Goal: Task Accomplishment & Management: Use online tool/utility

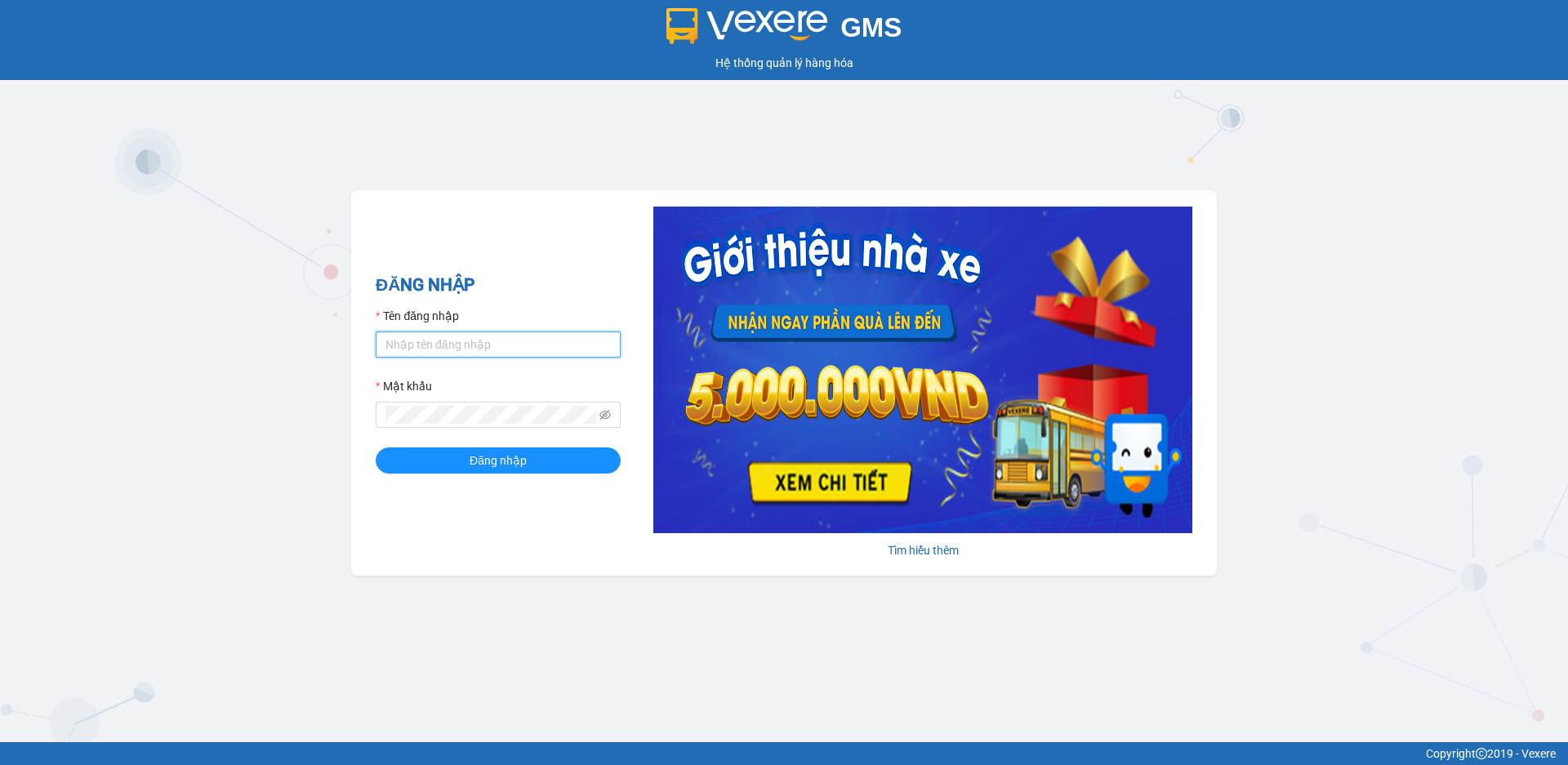
click at [467, 344] on input "Tên đăng nhập" at bounding box center [498, 344] width 245 height 26
type input "datmap.ttdl"
click at [608, 413] on icon "eye-invisible" at bounding box center [605, 415] width 12 height 12
click at [510, 459] on span "Đăng nhập" at bounding box center [498, 460] width 57 height 18
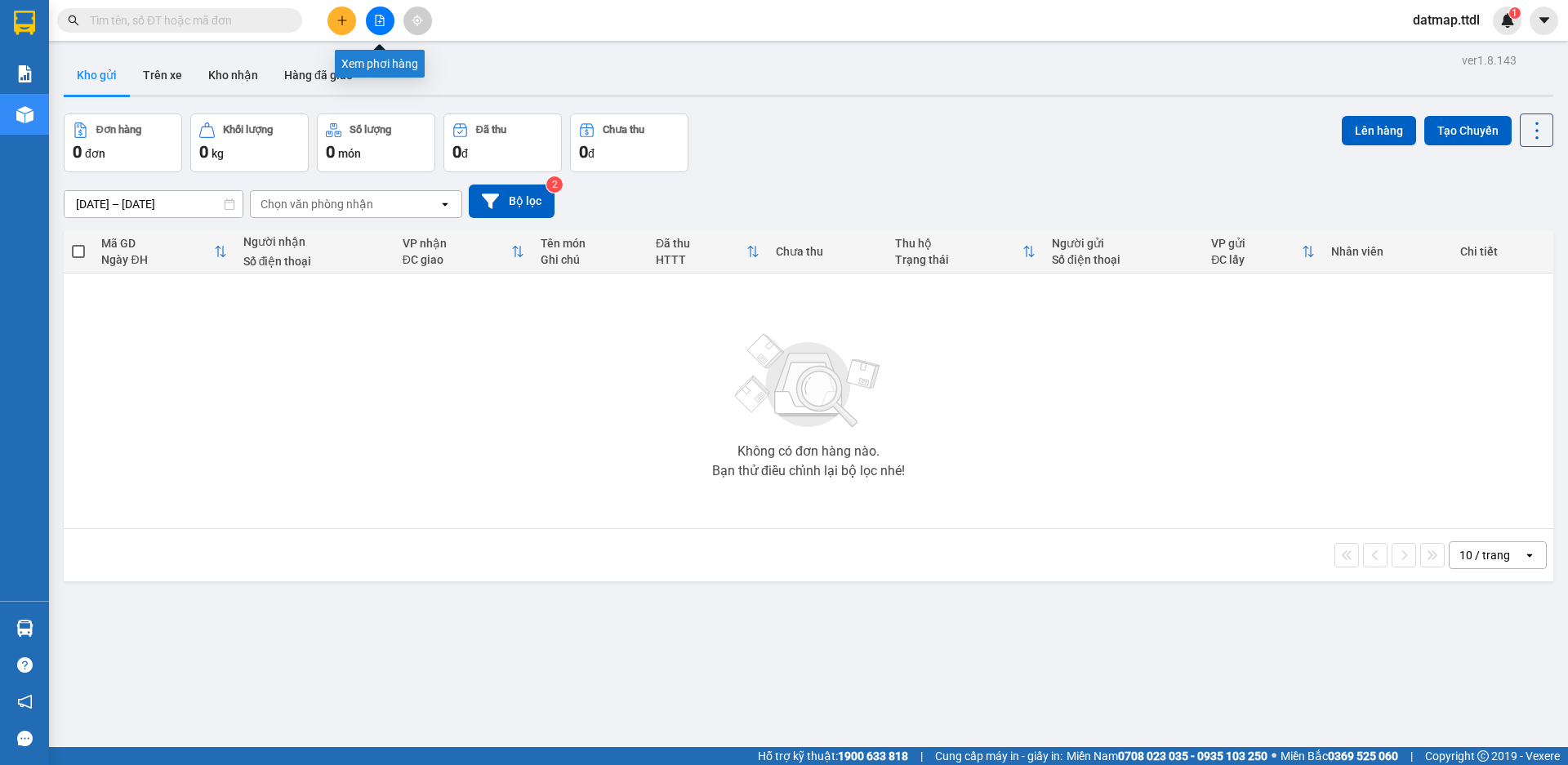
click at [380, 17] on icon "file-add" at bounding box center [379, 21] width 9 height 12
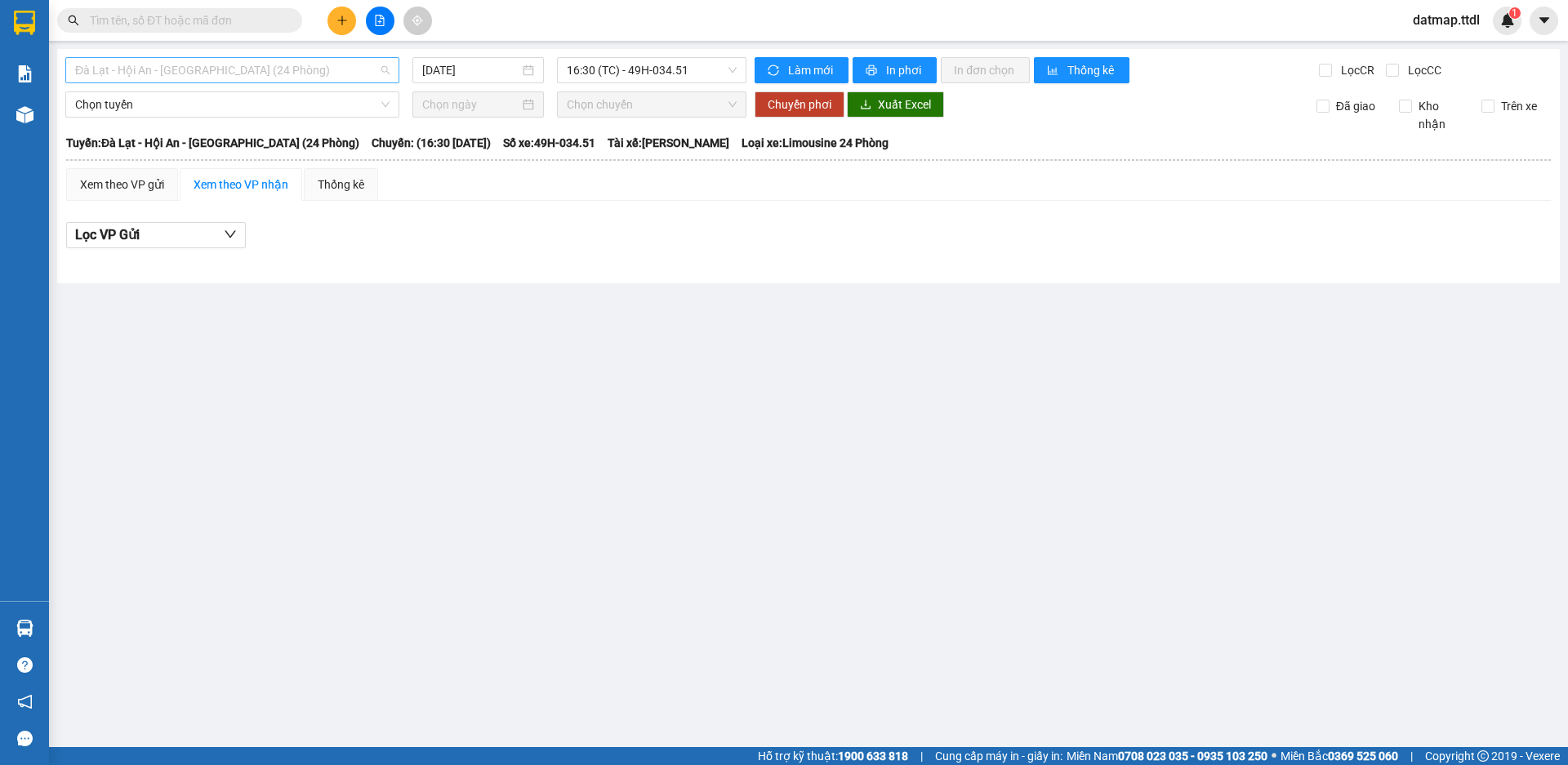
click at [195, 68] on span "Đà Lạt - Hội An - [GEOGRAPHIC_DATA] (24 Phòng)" at bounding box center [232, 70] width 315 height 24
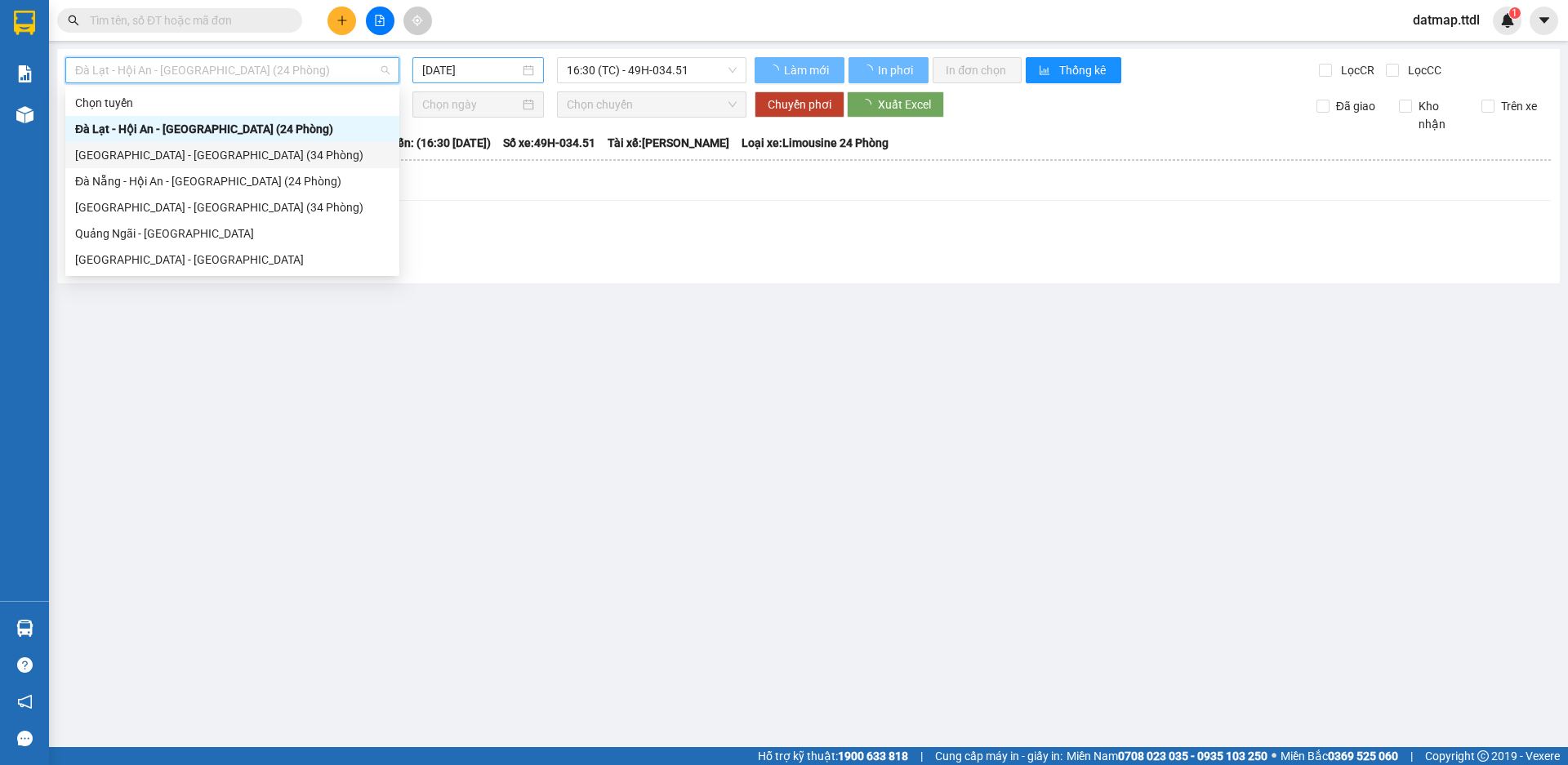
click at [479, 66] on input "[DATE]" at bounding box center [471, 70] width 97 height 18
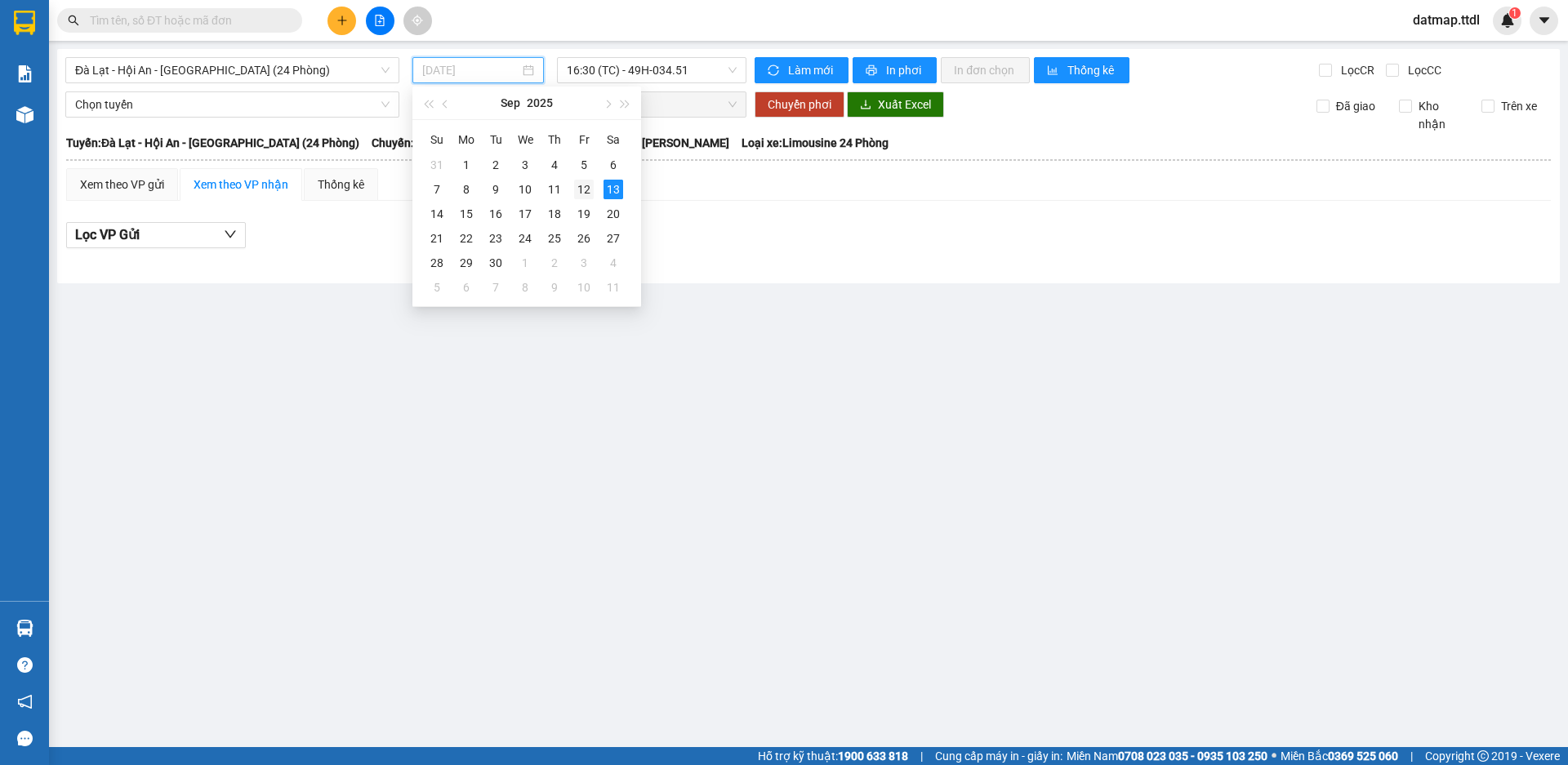
click at [583, 190] on div "12" at bounding box center [583, 189] width 19 height 19
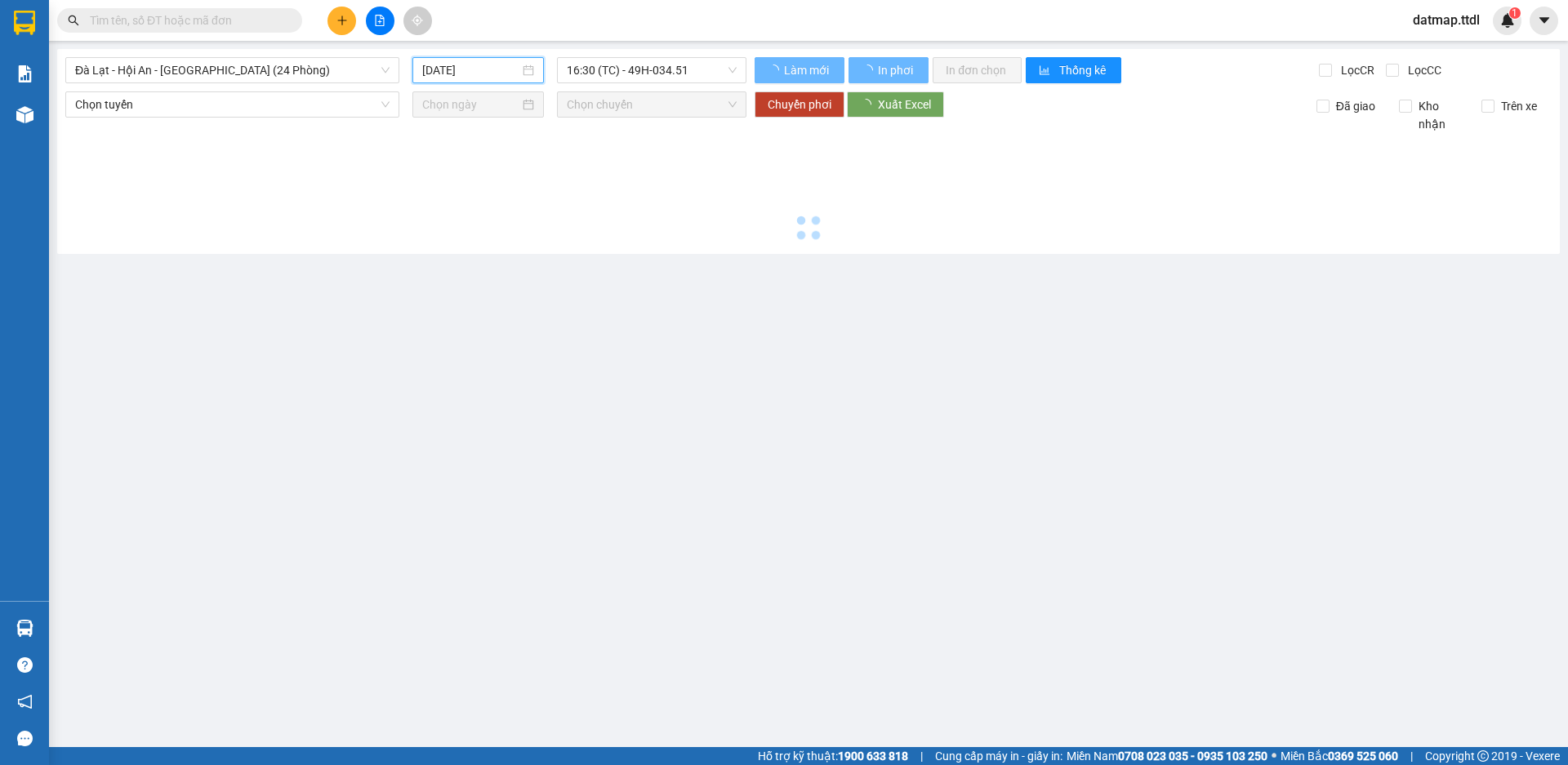
type input "[DATE]"
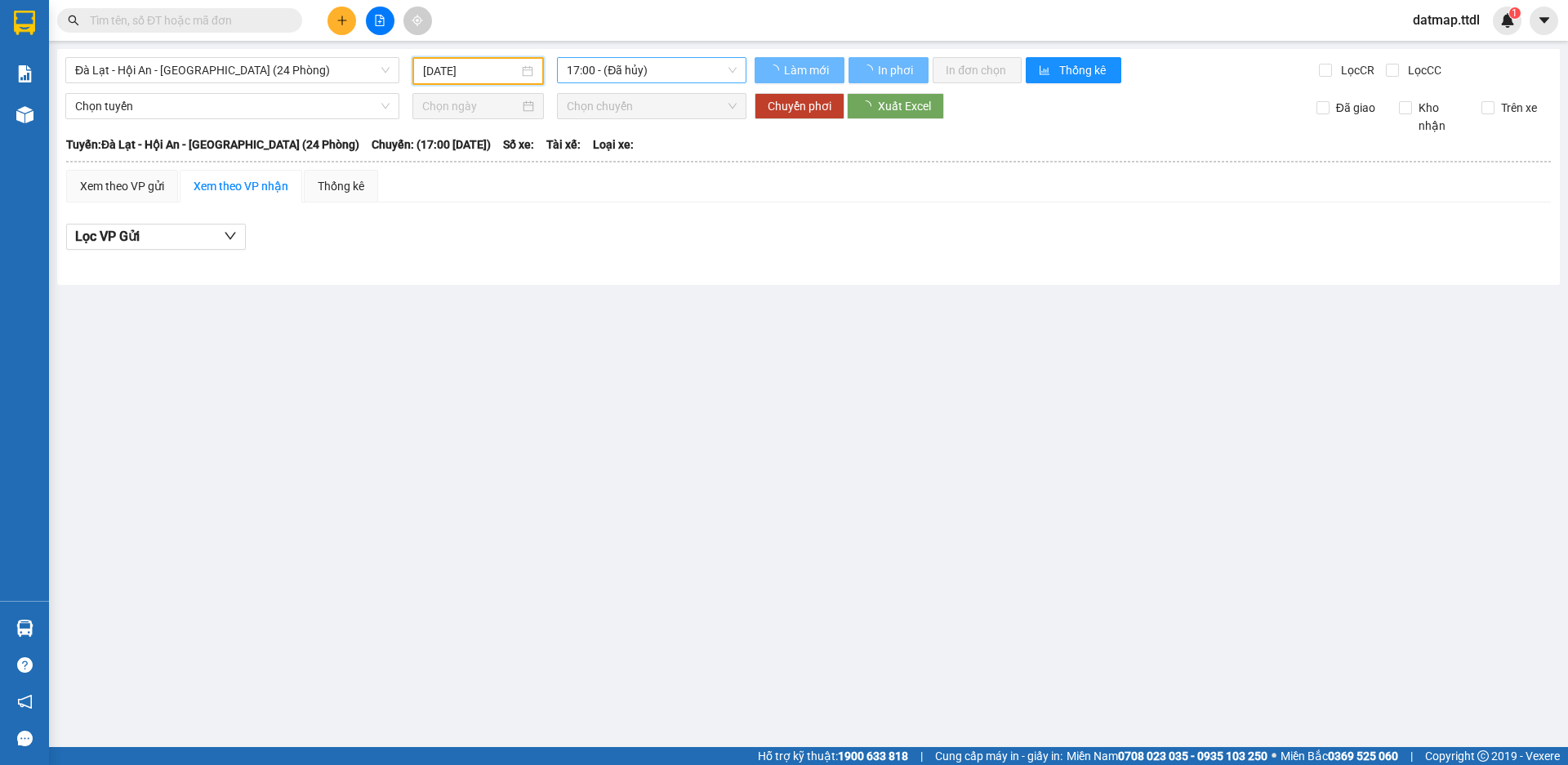
click at [630, 65] on span "17:00 - (Đã hủy)" at bounding box center [651, 70] width 170 height 24
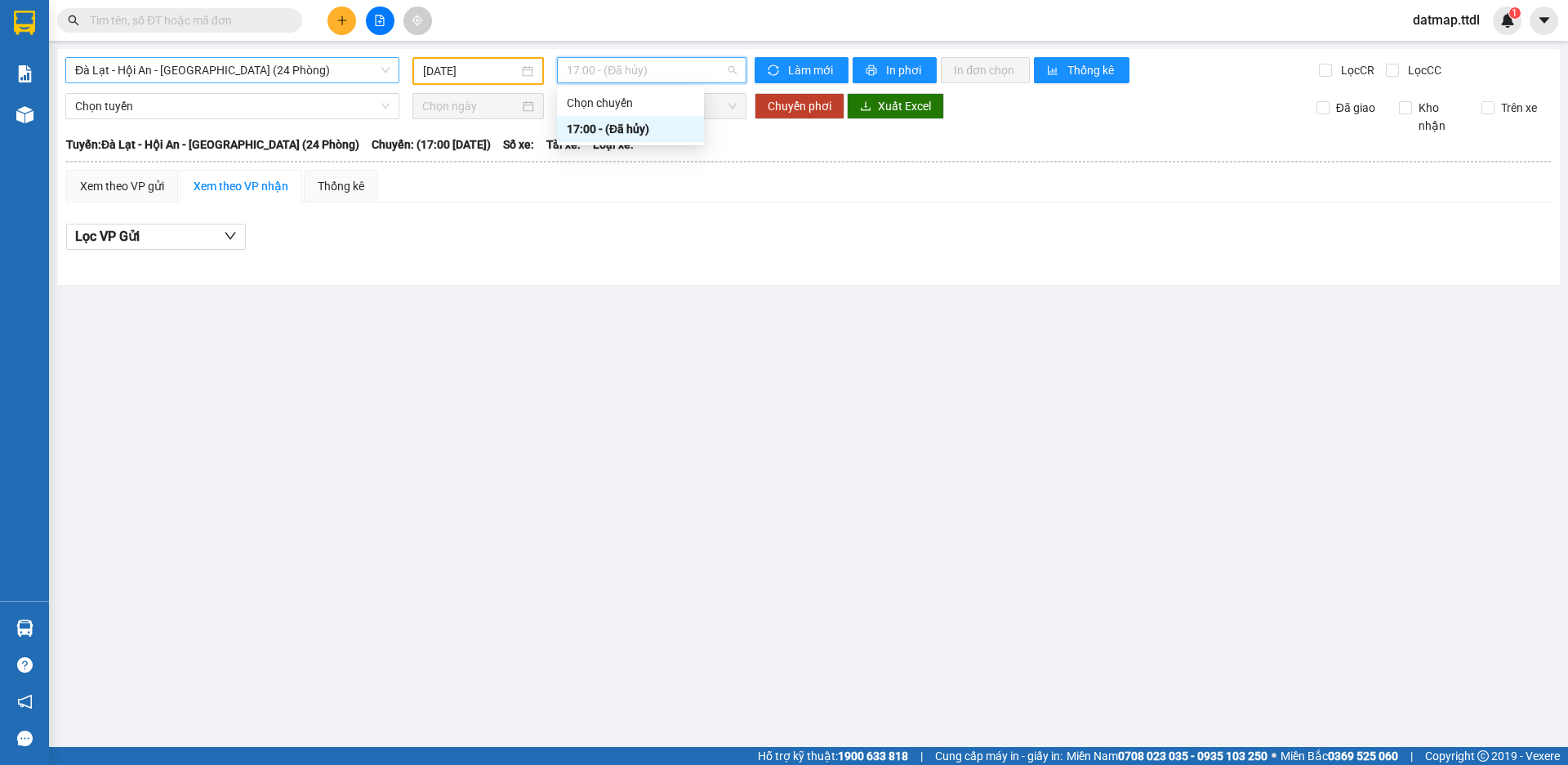
click at [175, 70] on span "Đà Lạt - Hội An - [GEOGRAPHIC_DATA] (24 Phòng)" at bounding box center [232, 70] width 315 height 24
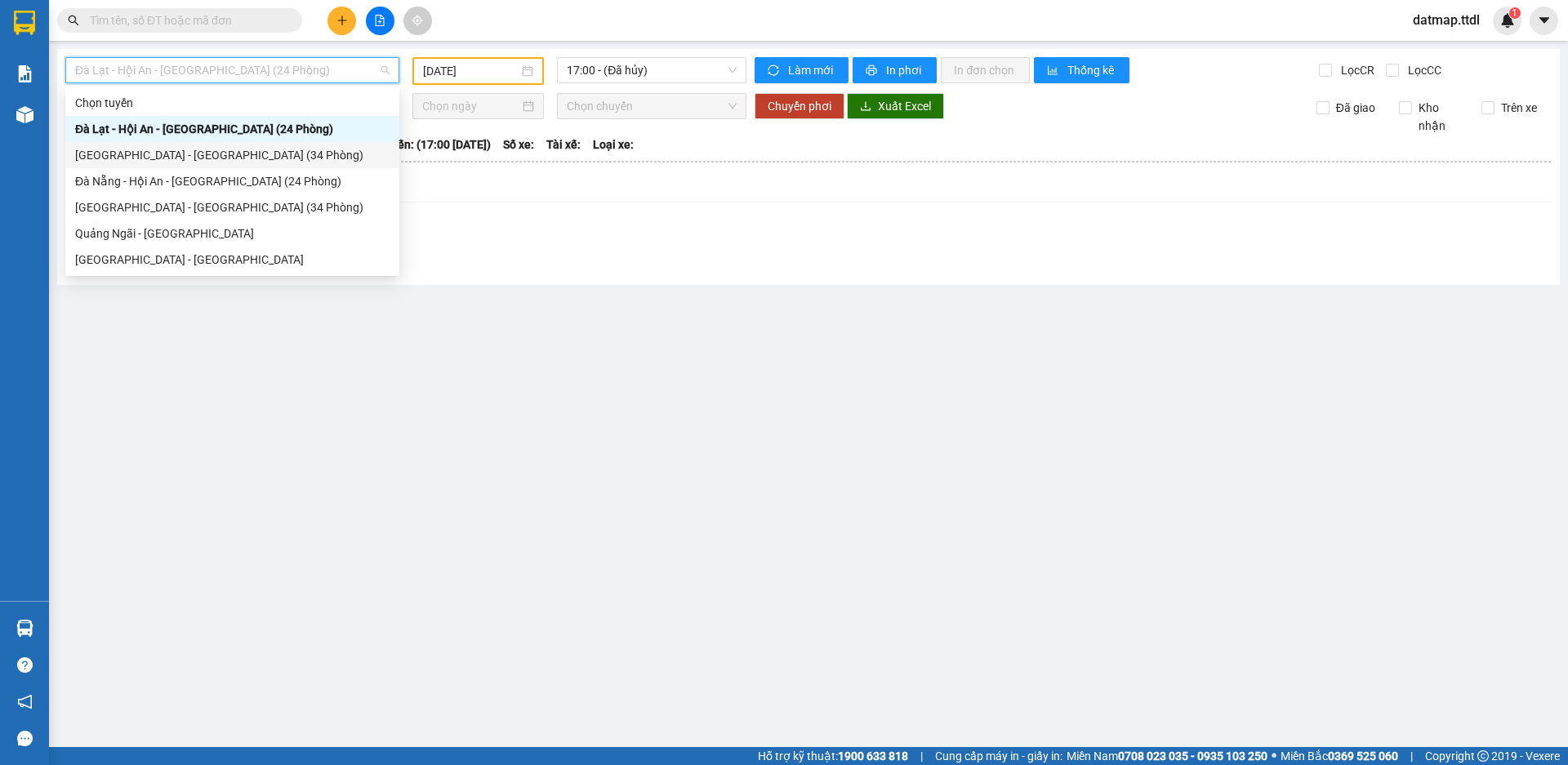
click at [112, 155] on div "[GEOGRAPHIC_DATA] - [GEOGRAPHIC_DATA] (34 Phòng)" at bounding box center [232, 155] width 315 height 18
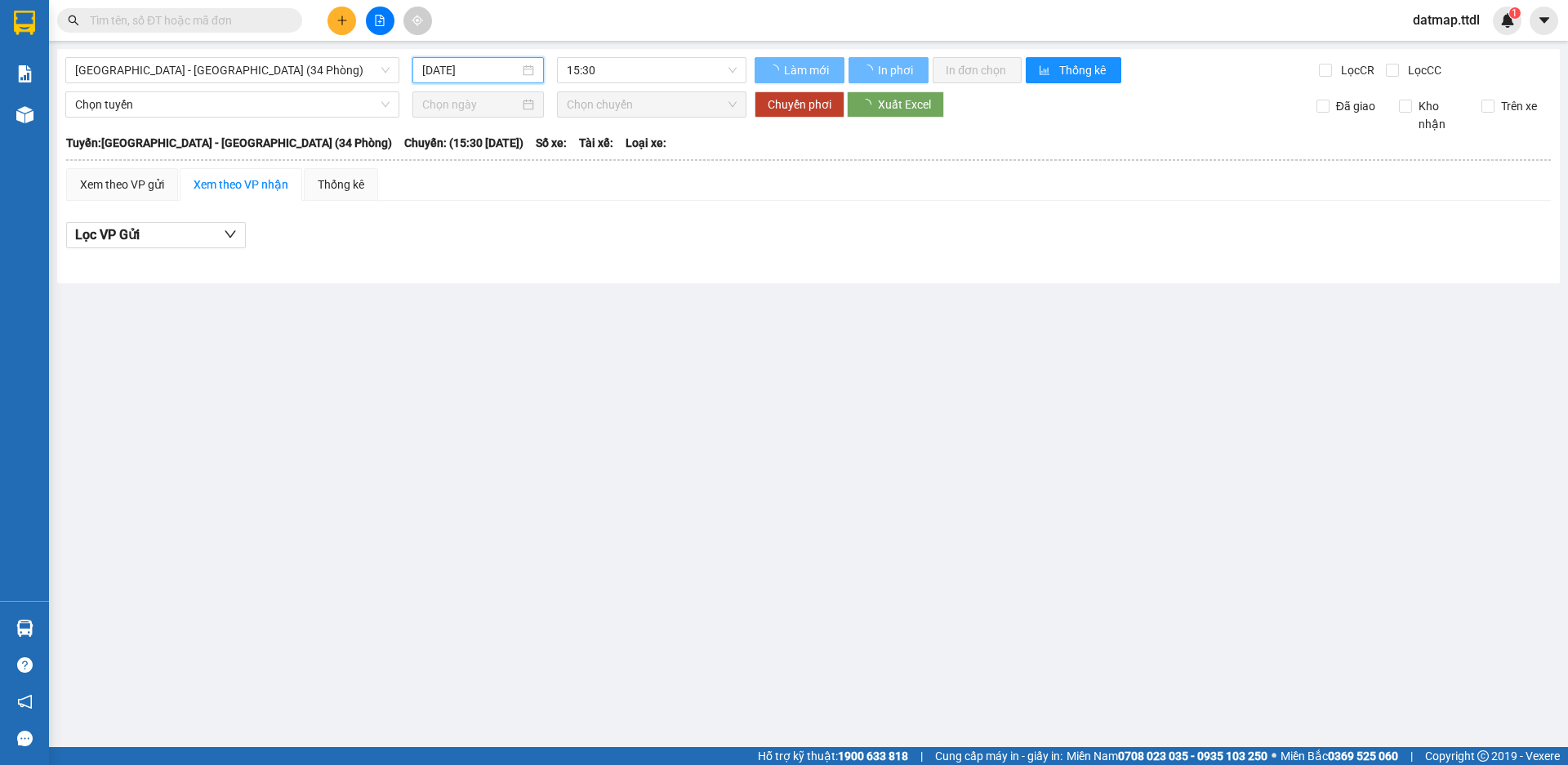
click at [466, 76] on input "[DATE]" at bounding box center [471, 70] width 97 height 18
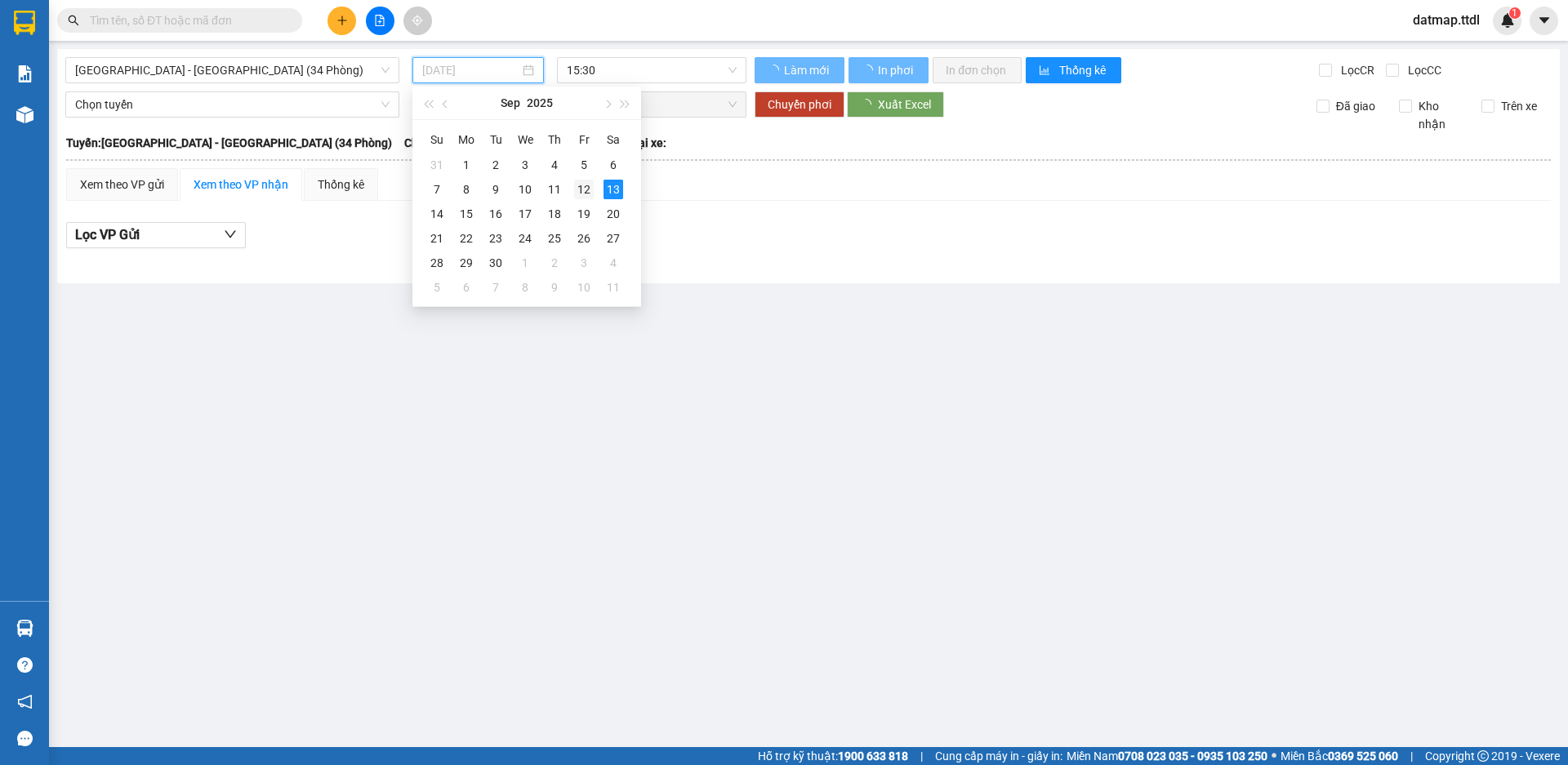
click at [588, 188] on div "12" at bounding box center [583, 189] width 19 height 19
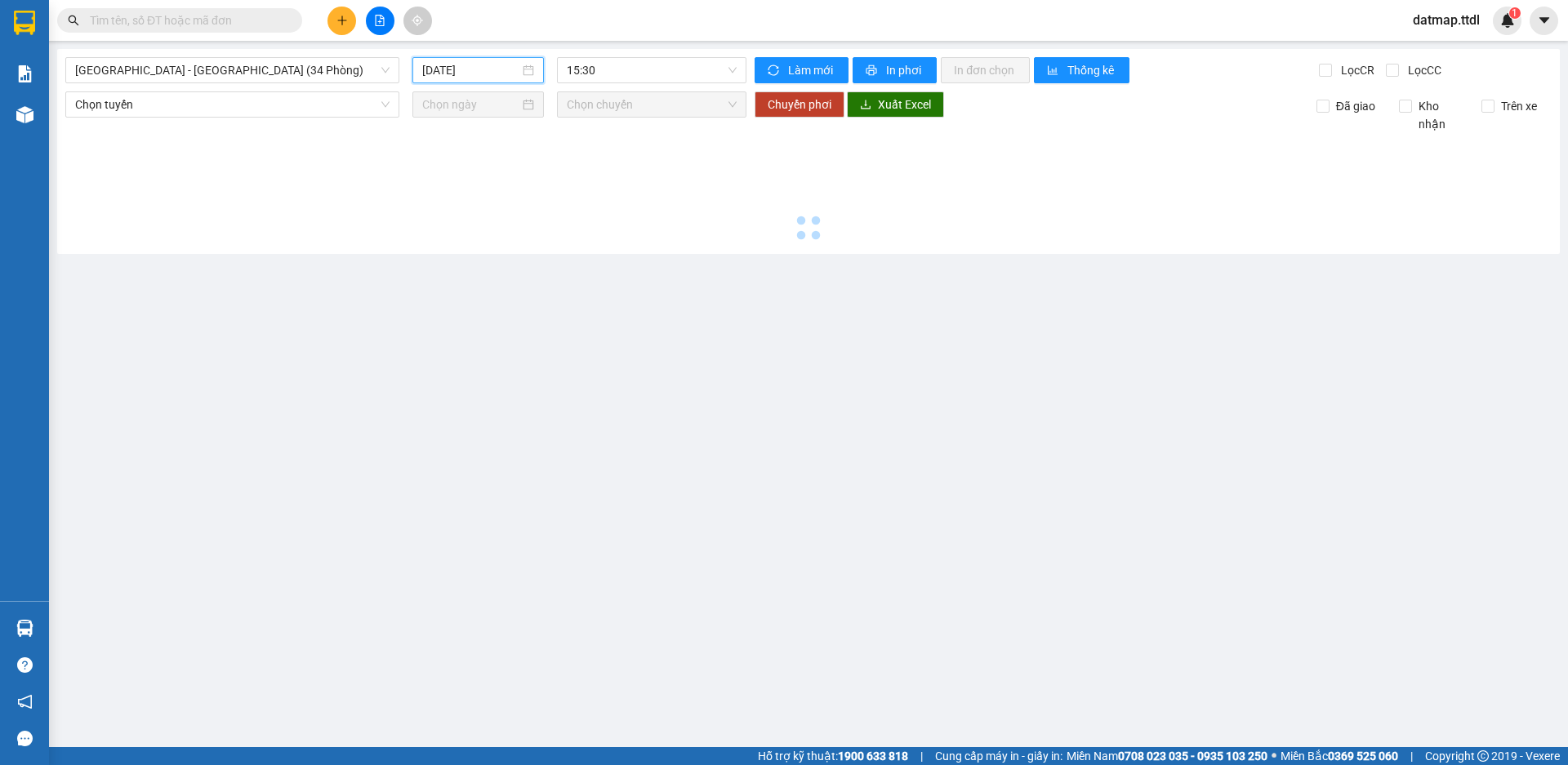
type input "[DATE]"
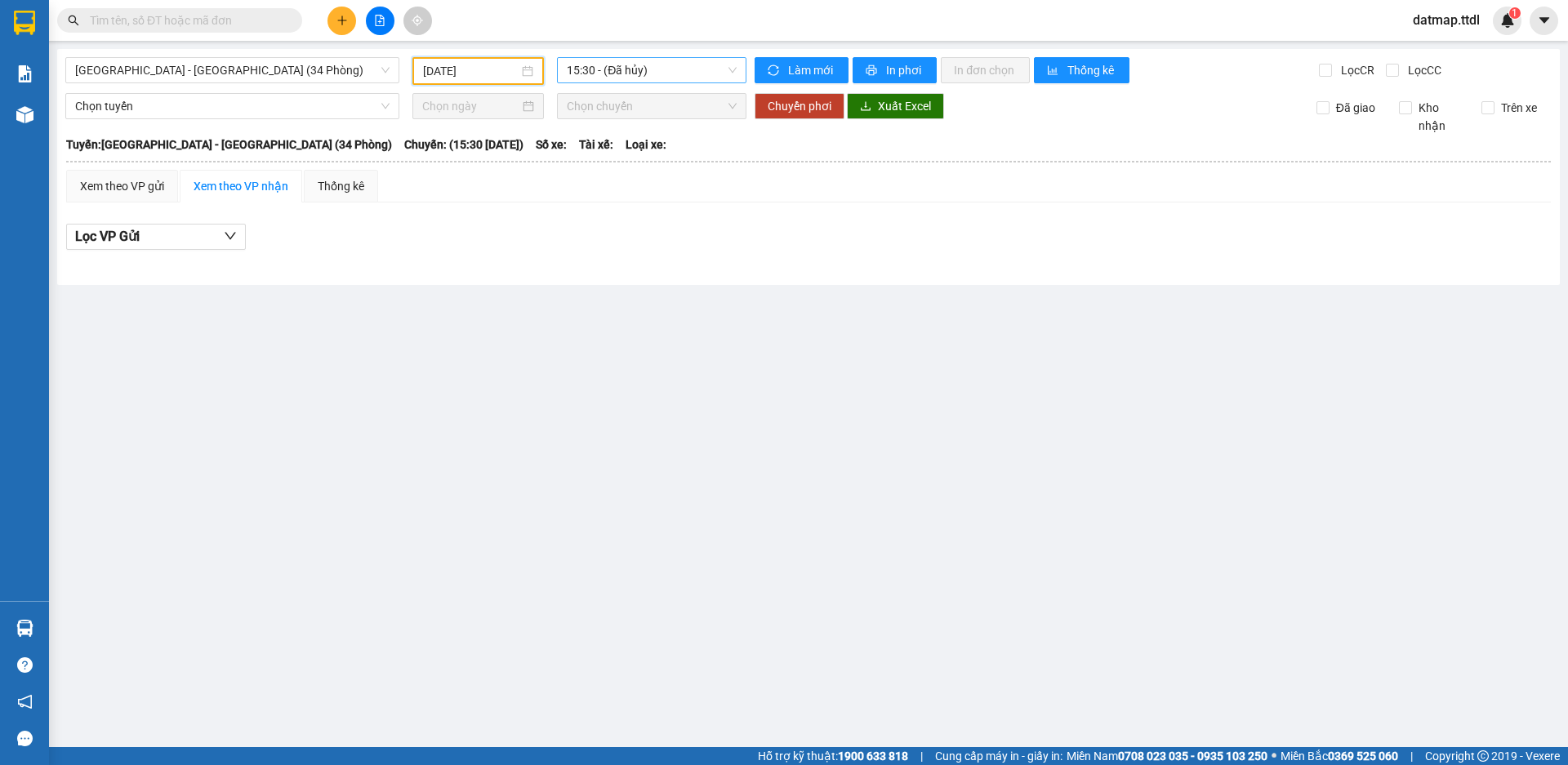
click at [644, 64] on span "15:30 - (Đã hủy)" at bounding box center [651, 70] width 170 height 24
click at [626, 154] on div "16:00 (TC) - 49B-017.21" at bounding box center [630, 155] width 128 height 18
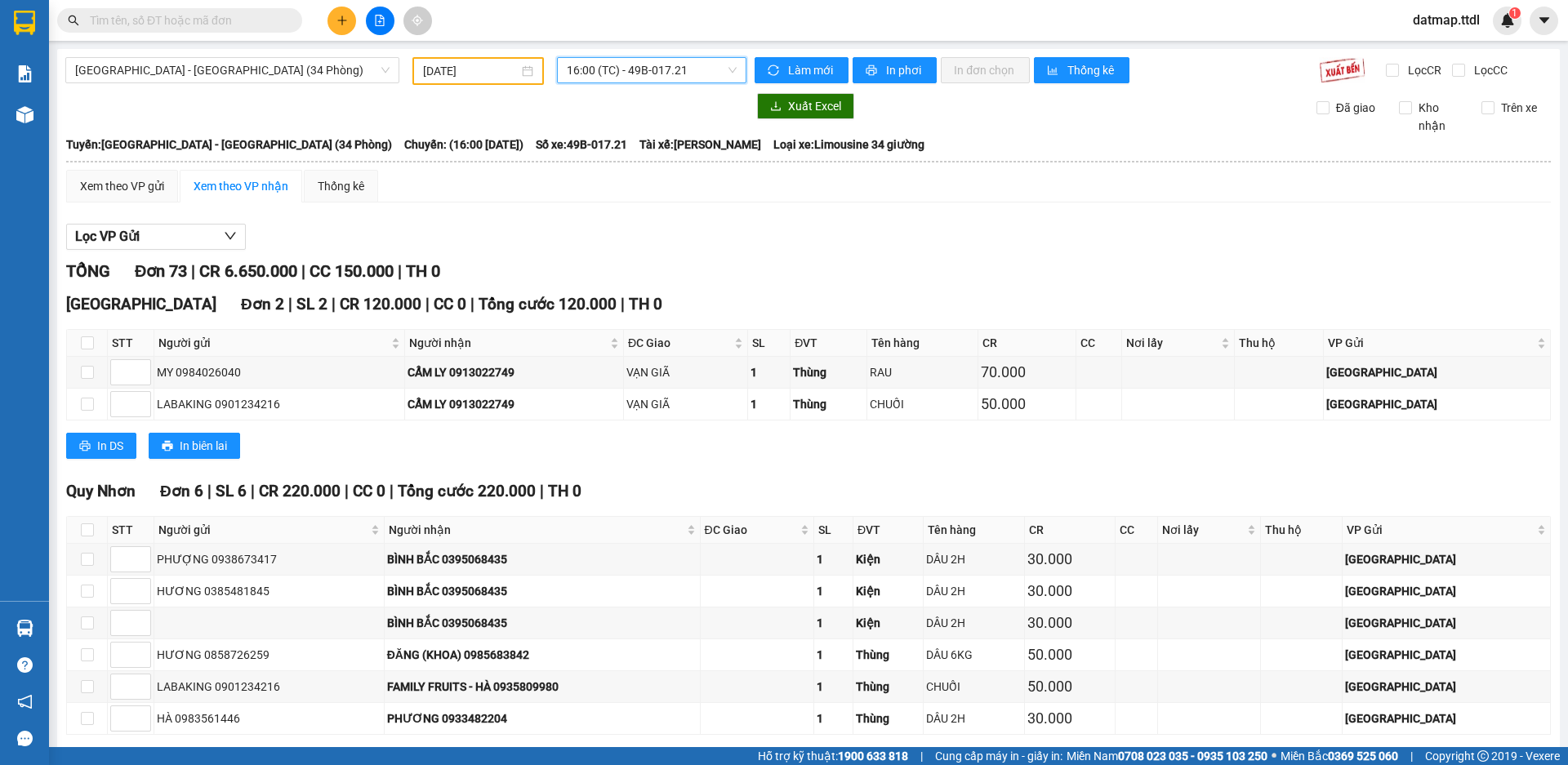
click at [638, 73] on span "16:00 (TC) - 49B-017.21" at bounding box center [651, 70] width 170 height 24
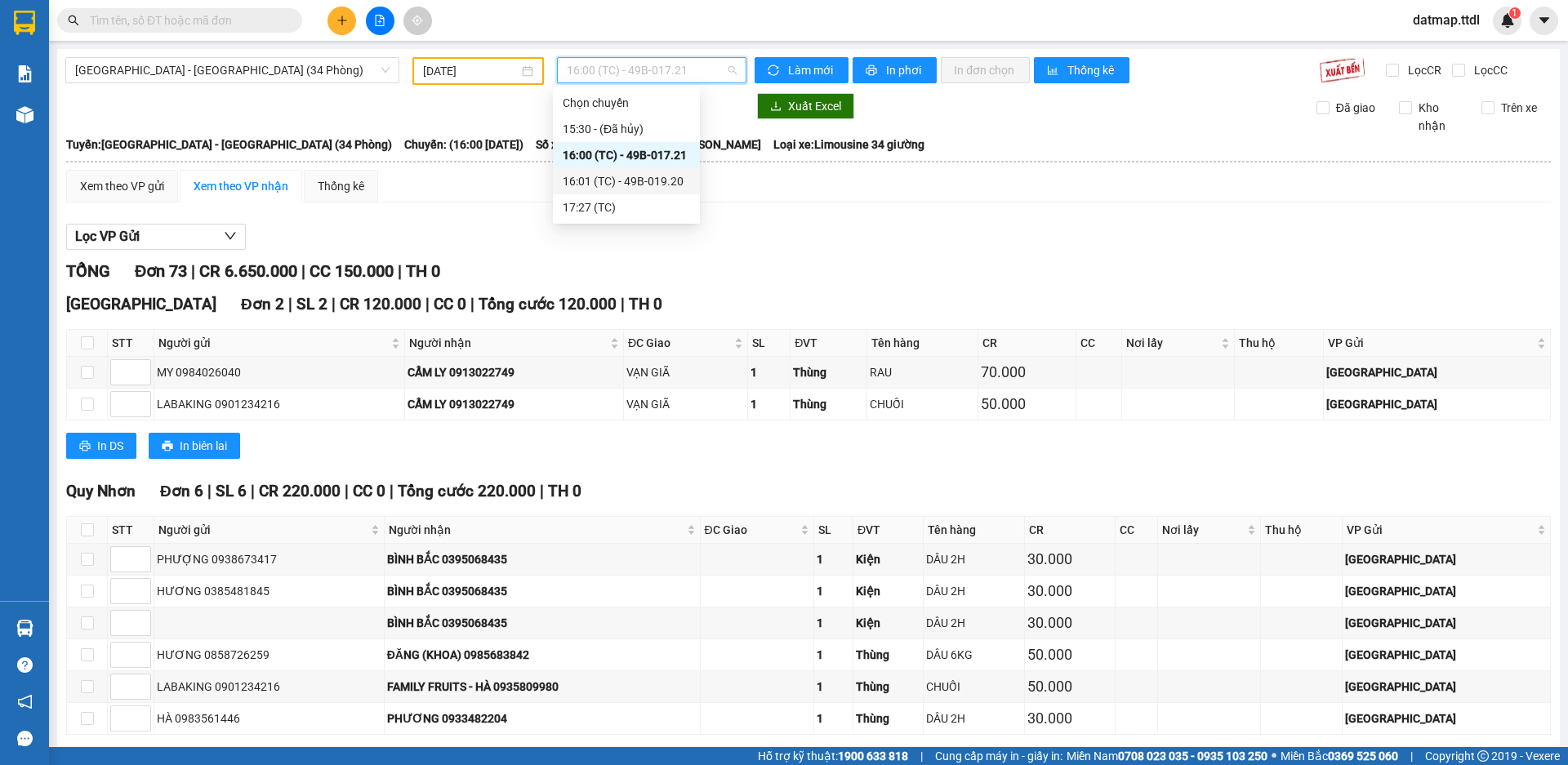
click at [627, 169] on div "16:01 (TC) - 49B-019.20" at bounding box center [626, 181] width 147 height 26
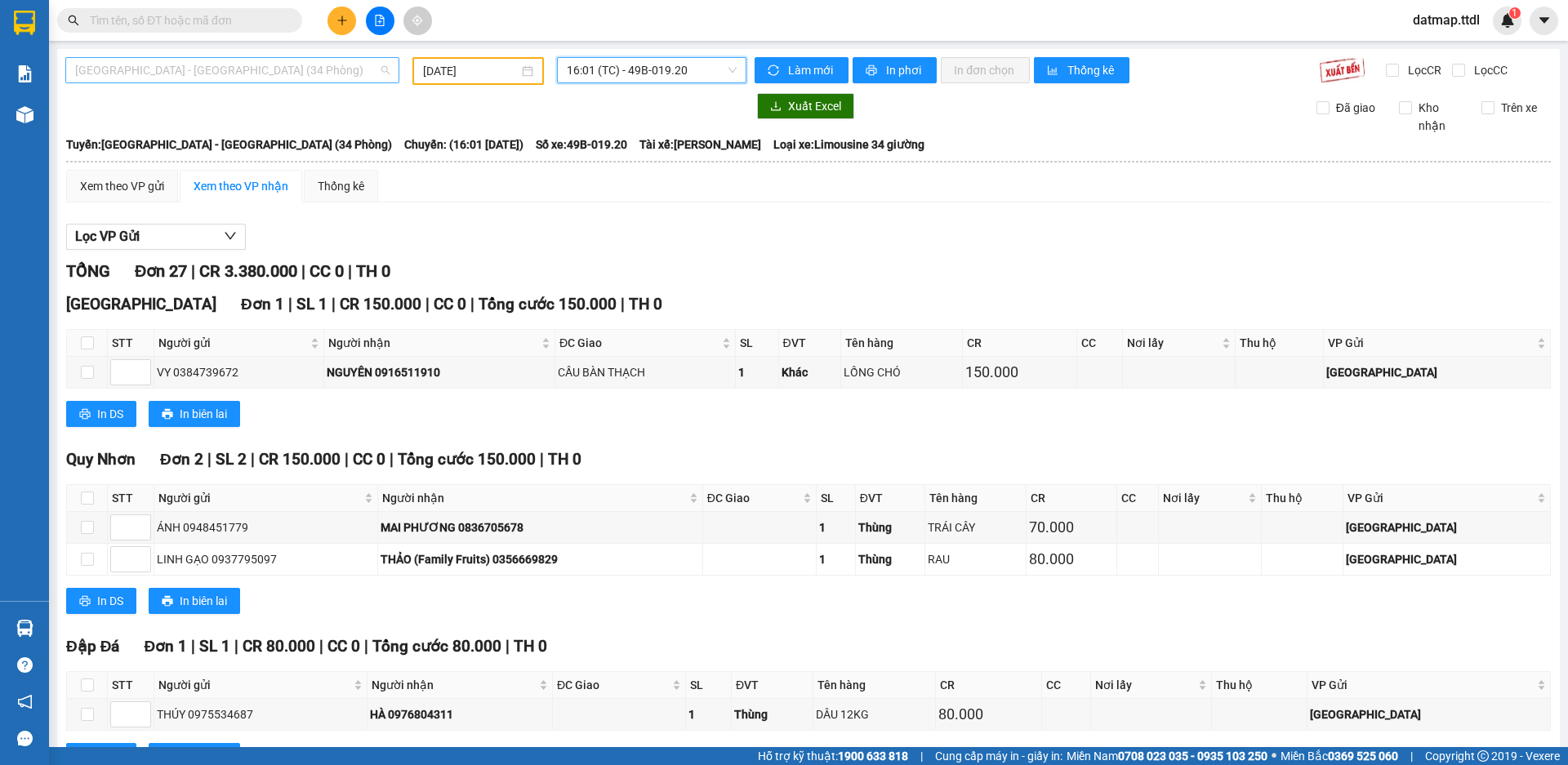
click at [206, 77] on span "[GEOGRAPHIC_DATA] - [GEOGRAPHIC_DATA] (34 Phòng)" at bounding box center [232, 70] width 315 height 24
click at [628, 65] on span "16:01 (TC) - 49B-019.20" at bounding box center [651, 70] width 170 height 24
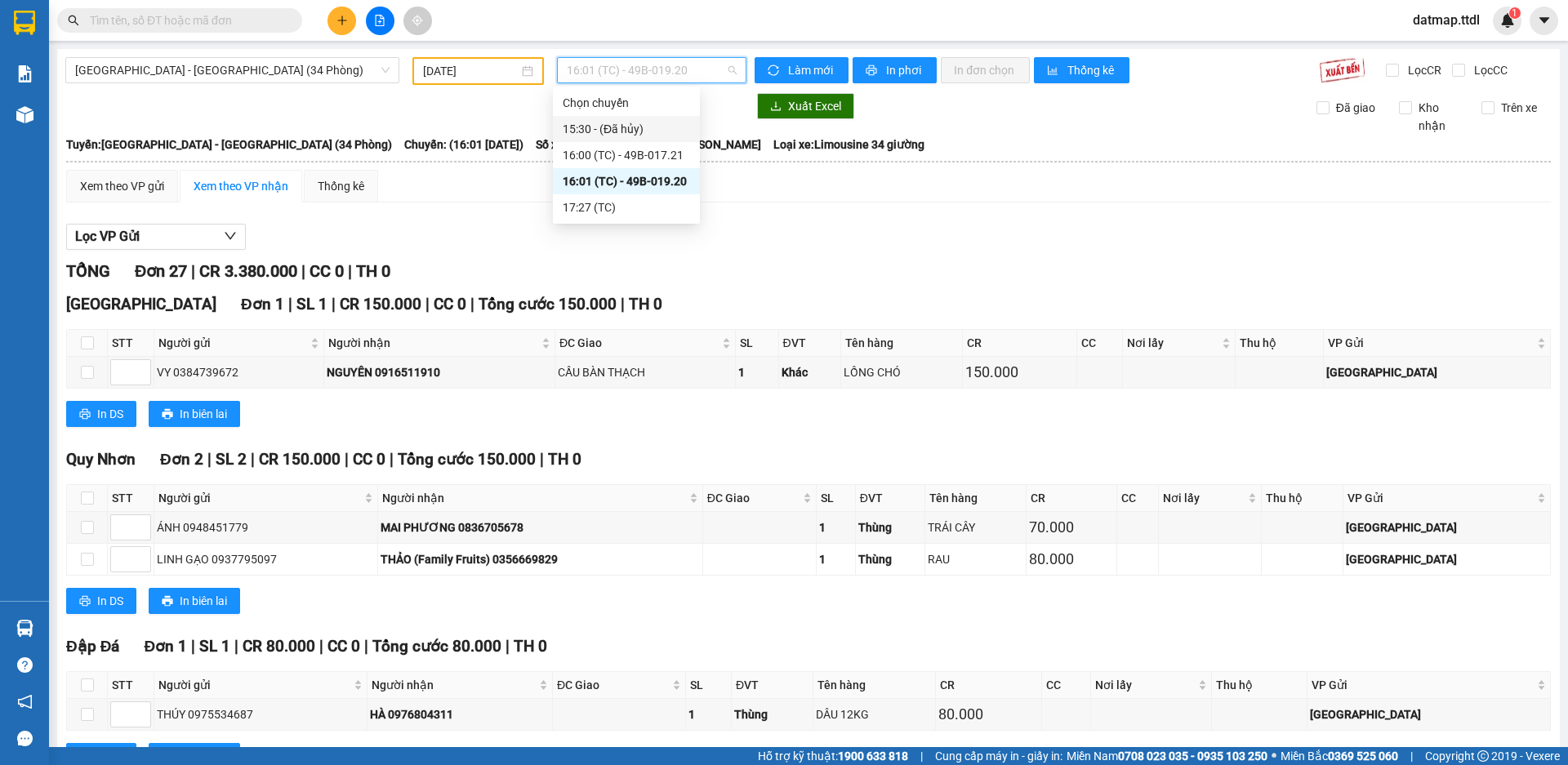
click at [629, 128] on div "15:30 - (Đã hủy)" at bounding box center [626, 128] width 128 height 18
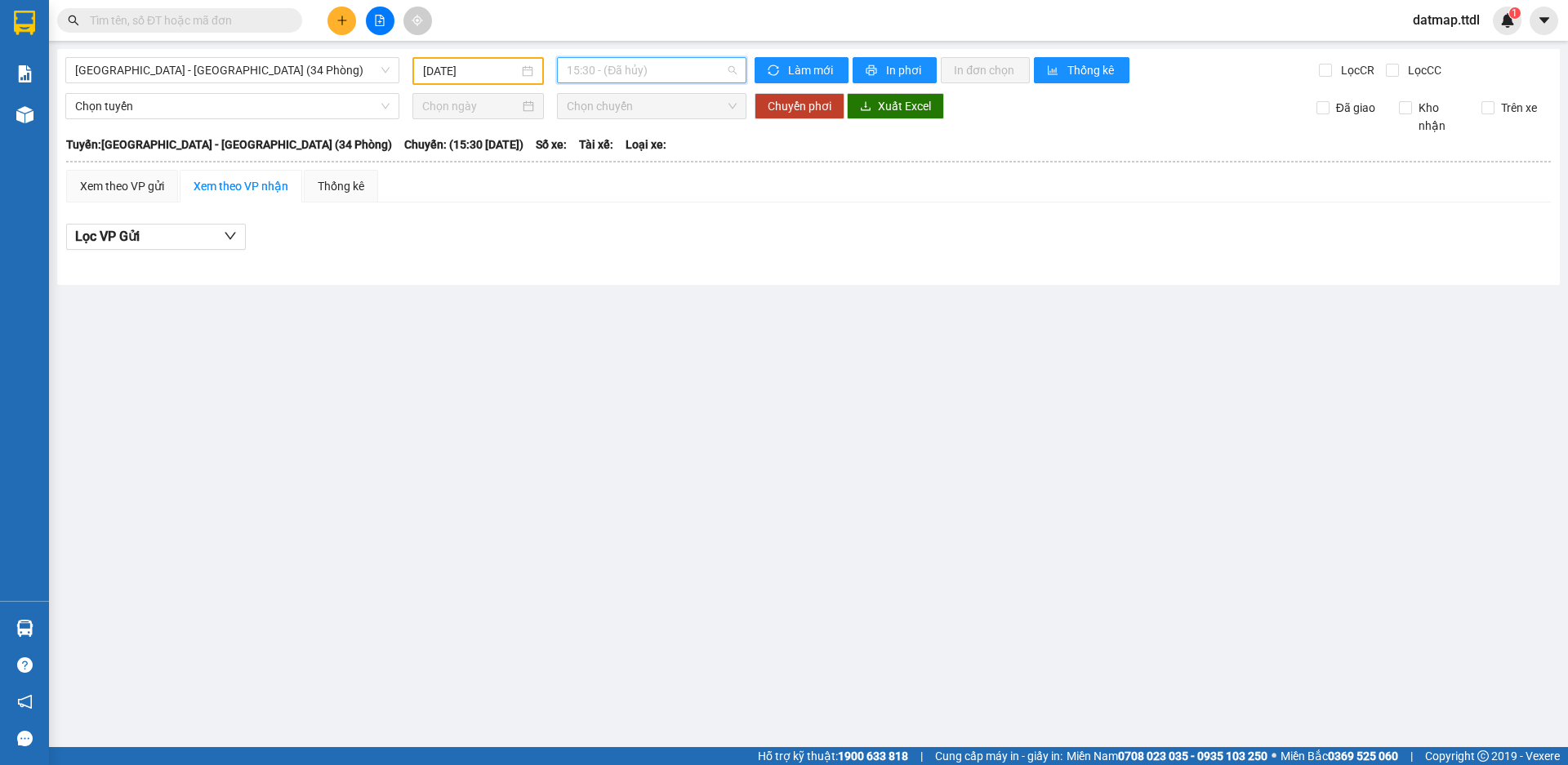
click at [641, 75] on span "15:30 - (Đã hủy)" at bounding box center [651, 70] width 170 height 24
click at [635, 156] on div "16:00 (TC) - 49B-017.21" at bounding box center [630, 155] width 128 height 18
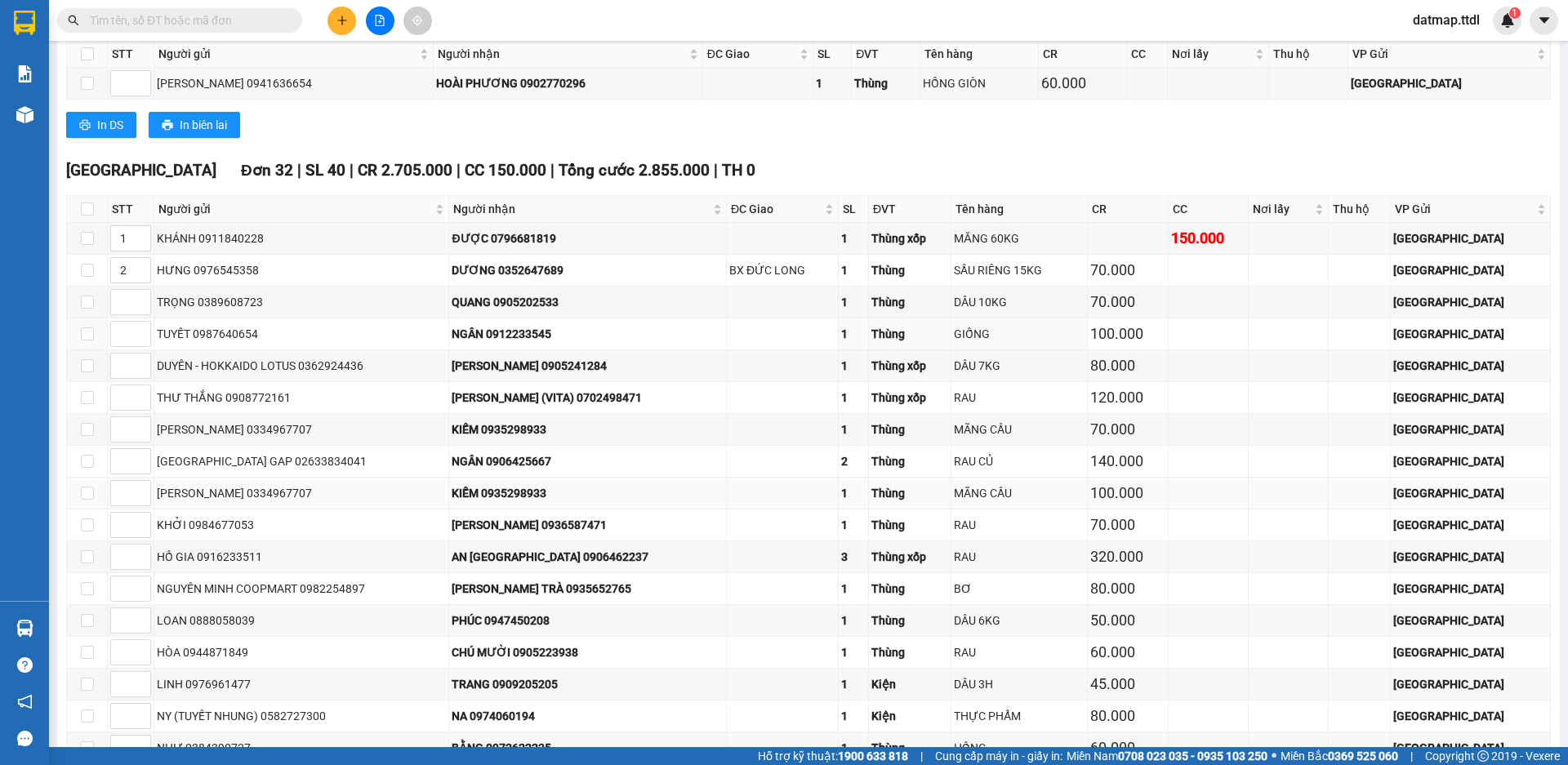
scroll to position [3267, 0]
